Goal: Task Accomplishment & Management: Complete application form

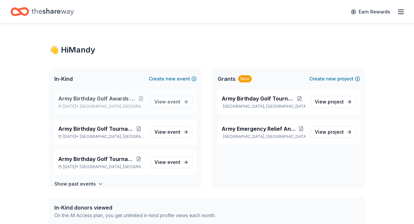
click at [106, 99] on span "Army Birthday Golf Awards Luncheon Silent Auction" at bounding box center [97, 99] width 79 height 8
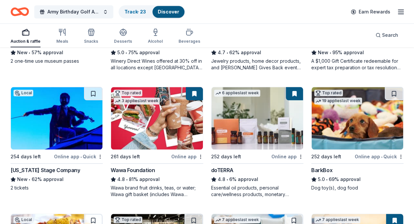
scroll to position [274, 0]
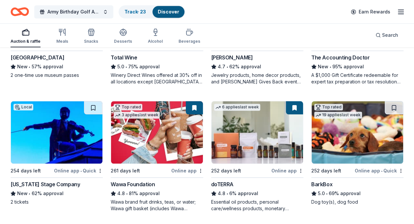
click at [319, 185] on div "BarkBox" at bounding box center [321, 185] width 21 height 8
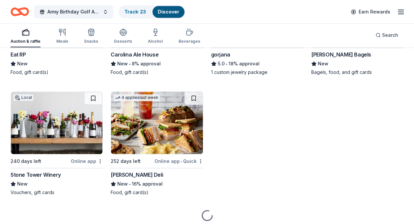
scroll to position [1556, 0]
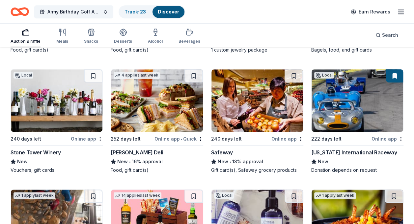
click at [344, 115] on img at bounding box center [356, 100] width 91 height 63
click at [349, 101] on img at bounding box center [356, 100] width 91 height 63
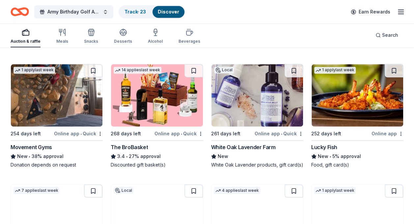
scroll to position [1684, 0]
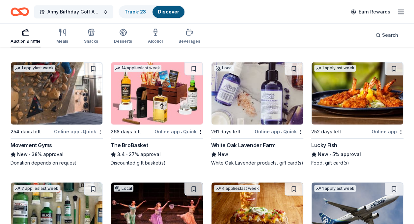
click at [157, 110] on img at bounding box center [156, 93] width 91 height 63
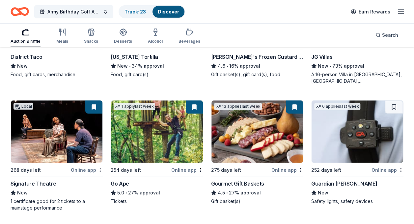
scroll to position [918, 0]
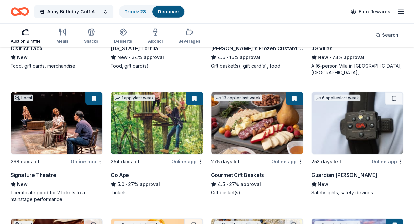
click at [82, 142] on img at bounding box center [56, 123] width 91 height 63
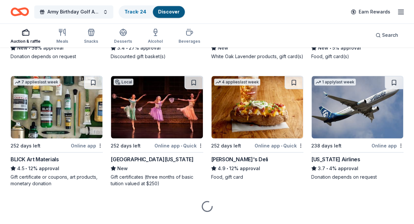
scroll to position [1801, 0]
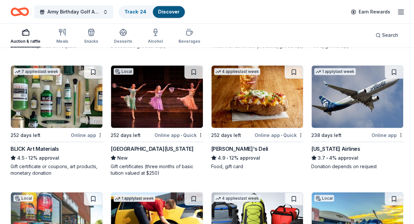
click at [331, 146] on div "[US_STATE] Airlines" at bounding box center [335, 149] width 49 height 8
click at [340, 145] on div "[US_STATE] Airlines" at bounding box center [335, 149] width 49 height 8
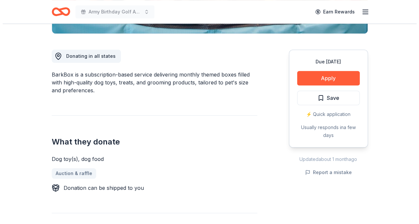
scroll to position [167, 0]
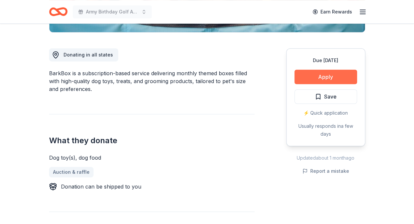
click at [325, 73] on button "Apply" at bounding box center [325, 77] width 63 height 14
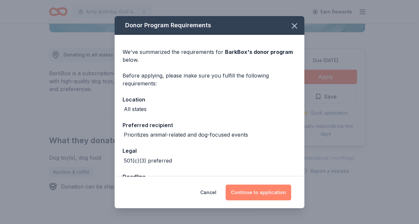
click at [267, 192] on button "Continue to application" at bounding box center [257, 193] width 65 height 16
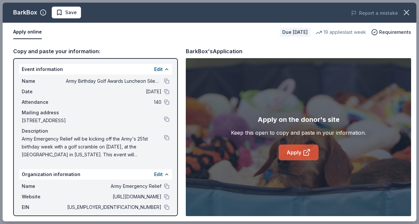
click at [304, 151] on icon at bounding box center [305, 153] width 5 height 5
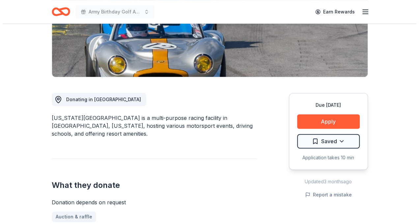
scroll to position [132, 0]
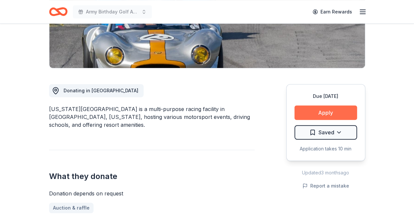
click at [325, 111] on button "Apply" at bounding box center [325, 113] width 63 height 14
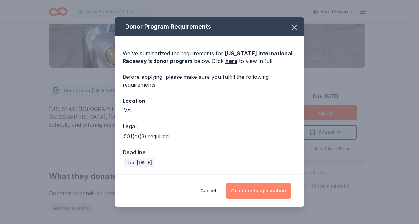
click at [263, 189] on button "Continue to application" at bounding box center [257, 191] width 65 height 16
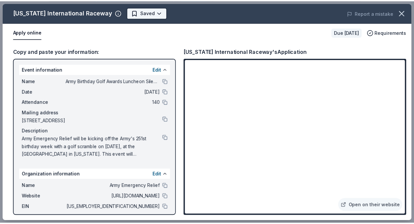
scroll to position [0, 0]
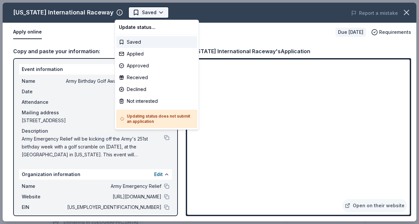
click at [148, 13] on body "Army Birthday Golf Awards Luncheon Silent Auction Saved Apply Due in 222 days S…" at bounding box center [207, 112] width 414 height 224
click at [134, 53] on div "Applied" at bounding box center [156, 54] width 81 height 12
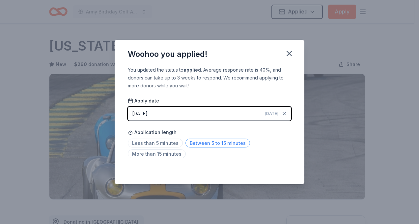
click at [226, 144] on span "Between 5 to 15 minutes" at bounding box center [217, 143] width 64 height 9
click at [290, 55] on icon "button" at bounding box center [289, 53] width 5 height 5
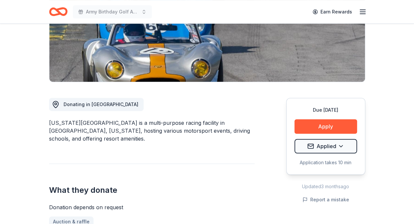
scroll to position [130, 0]
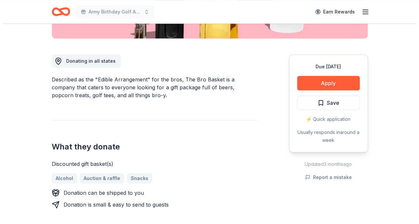
scroll to position [165, 0]
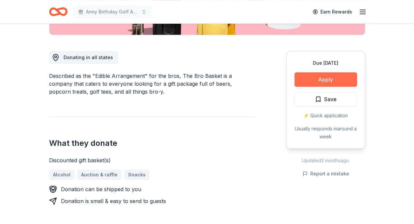
click at [319, 79] on button "Apply" at bounding box center [325, 79] width 63 height 14
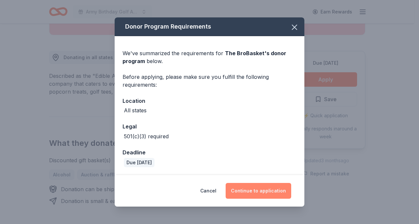
click at [257, 192] on button "Continue to application" at bounding box center [257, 191] width 65 height 16
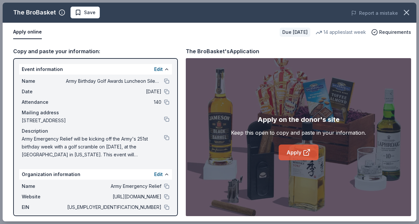
click at [302, 153] on link "Apply" at bounding box center [298, 153] width 40 height 16
click at [81, 11] on span "Save" at bounding box center [85, 13] width 21 height 8
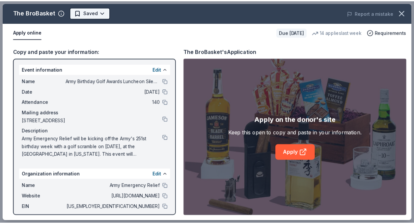
scroll to position [0, 0]
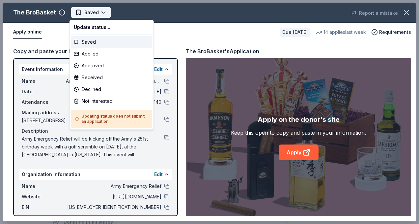
click at [101, 12] on body "Army Birthday Golf Awards Luncheon Silent Auction Saved Apply Due in 268 days S…" at bounding box center [207, 112] width 414 height 224
click at [93, 52] on div "Applied" at bounding box center [111, 54] width 81 height 12
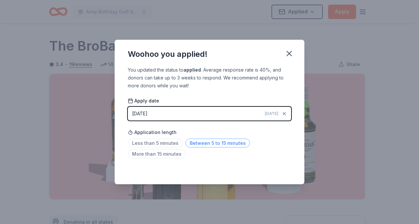
click at [203, 144] on span "Between 5 to 15 minutes" at bounding box center [217, 143] width 64 height 9
click at [339, 127] on div "Woohoo you applied! You updated the status to applied . Average response rate i…" at bounding box center [209, 112] width 419 height 224
click at [291, 54] on icon "button" at bounding box center [288, 53] width 9 height 9
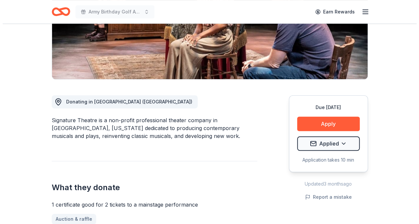
scroll to position [132, 0]
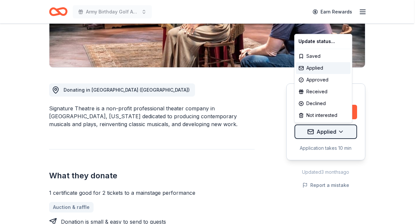
click at [314, 103] on div "Declined" at bounding box center [322, 104] width 55 height 12
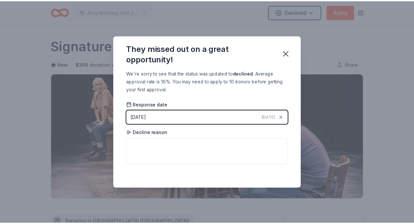
scroll to position [152, 0]
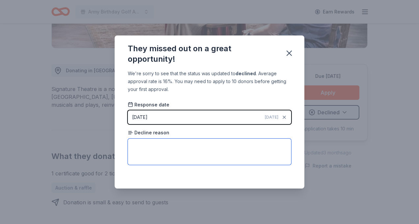
click at [137, 147] on textarea at bounding box center [209, 152] width 163 height 26
type textarea "Unknown."
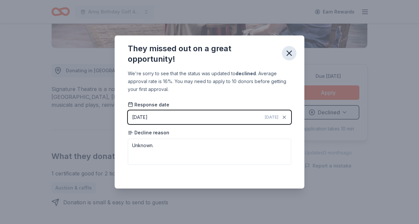
click at [288, 54] on icon "button" at bounding box center [289, 53] width 5 height 5
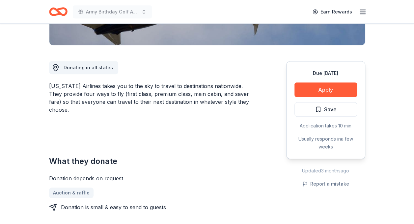
scroll to position [156, 0]
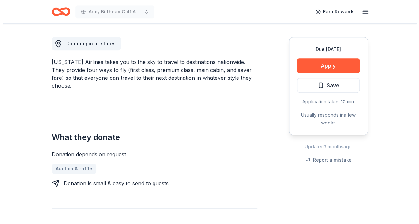
scroll to position [180, 0]
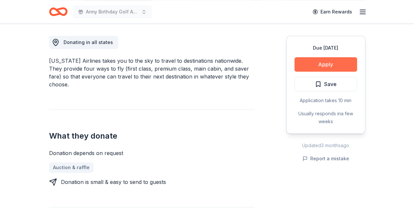
click at [324, 64] on button "Apply" at bounding box center [325, 64] width 63 height 14
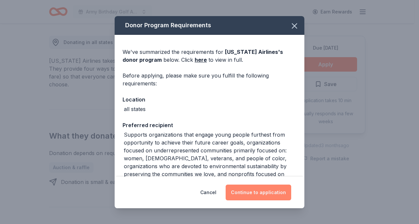
click at [257, 191] on button "Continue to application" at bounding box center [257, 193] width 65 height 16
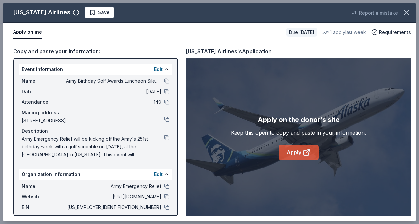
click at [300, 153] on link "Apply" at bounding box center [298, 153] width 40 height 16
click at [289, 149] on link "Apply" at bounding box center [298, 153] width 40 height 16
